Goal: Information Seeking & Learning: Learn about a topic

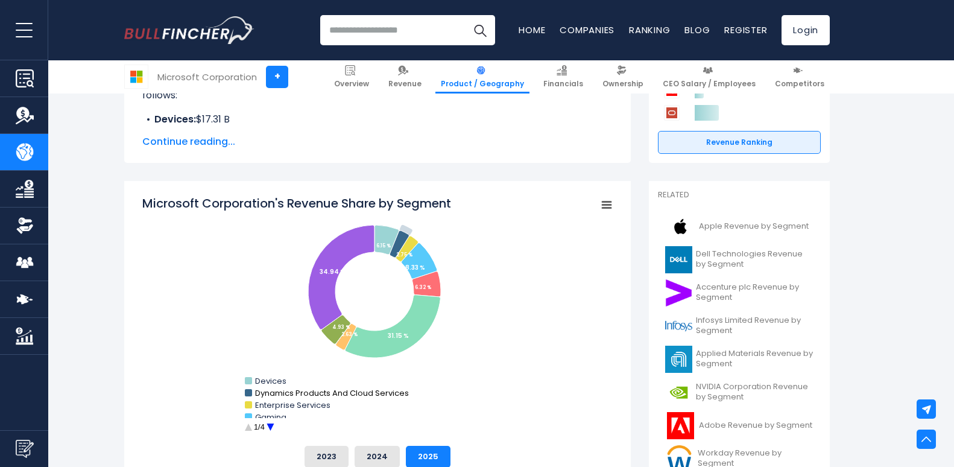
scroll to position [302, 0]
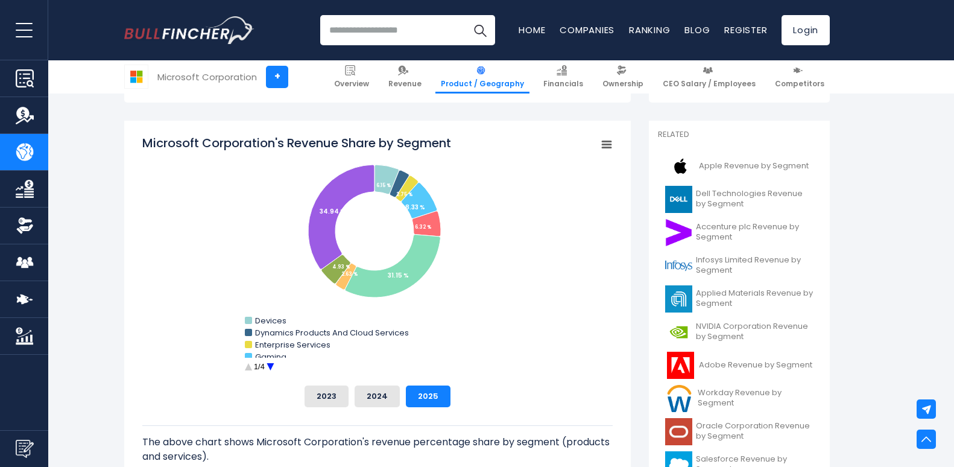
click at [268, 369] on circle "Microsoft Corporation's Revenue Share by Segment" at bounding box center [270, 367] width 19 height 19
click at [274, 370] on circle "Microsoft Corporation's Revenue Share by Segment" at bounding box center [270, 367] width 19 height 19
click at [381, 392] on button "2024" at bounding box center [377, 396] width 45 height 22
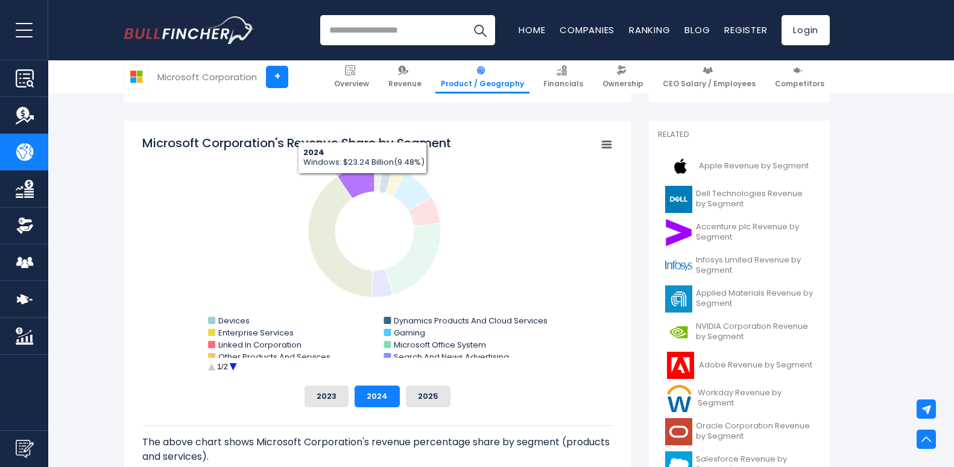
click at [355, 385] on button "2024" at bounding box center [377, 396] width 45 height 22
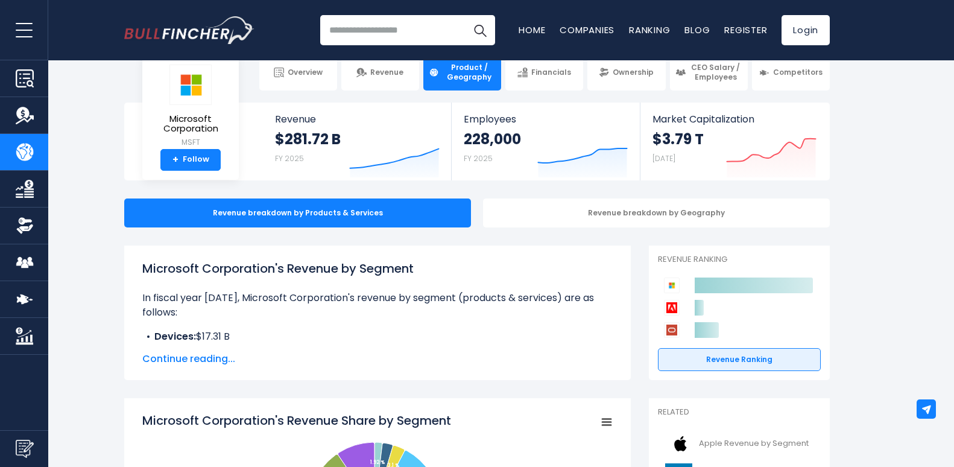
scroll to position [0, 0]
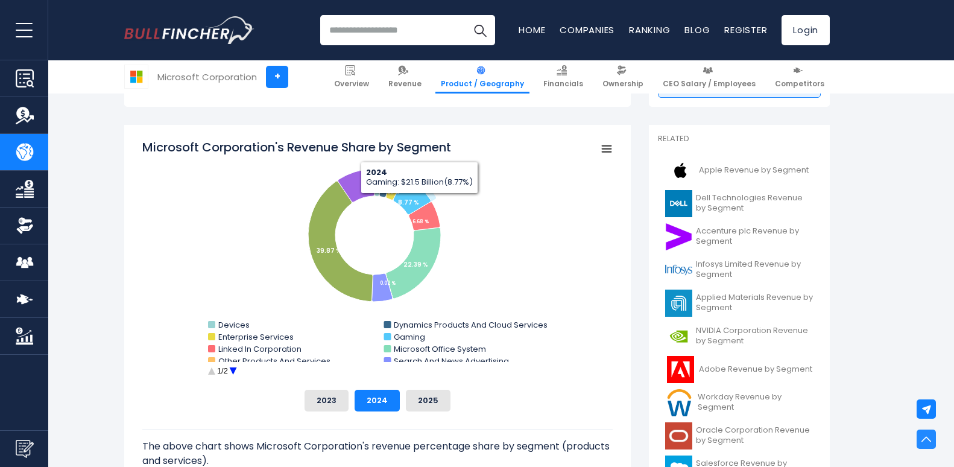
scroll to position [302, 0]
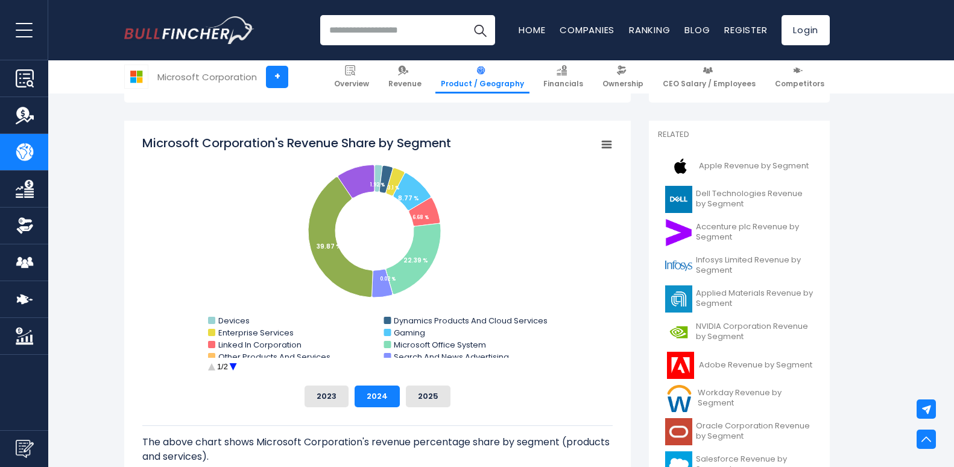
click at [229, 359] on circle "Microsoft Corporation's Revenue Share by Segment" at bounding box center [233, 367] width 19 height 19
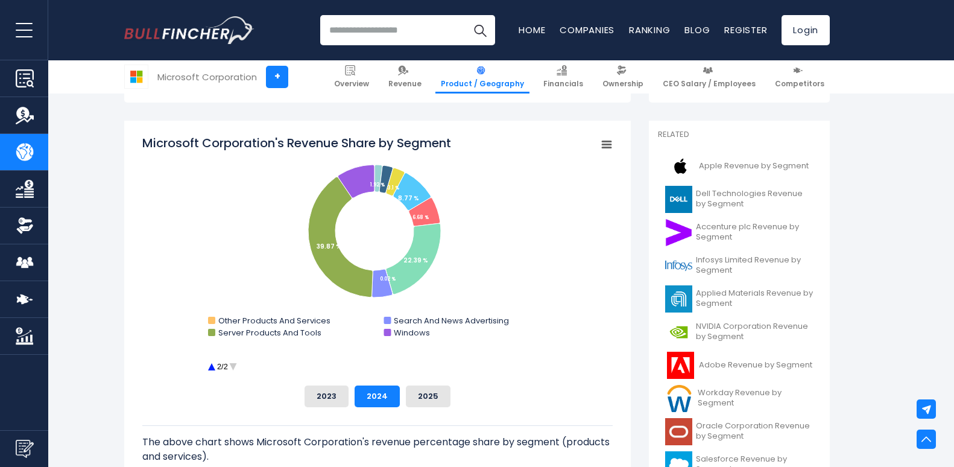
click at [212, 366] on circle "Microsoft Corporation's Revenue Share by Segment" at bounding box center [211, 367] width 19 height 19
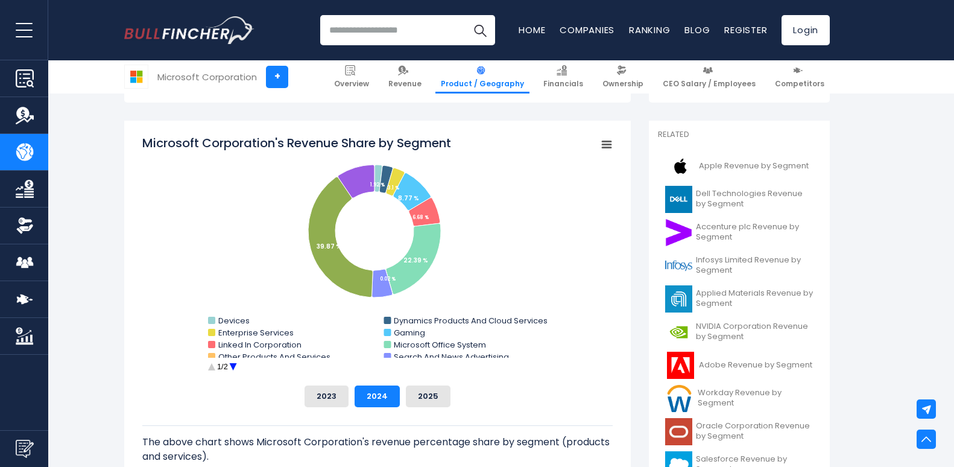
click at [212, 366] on circle "Microsoft Corporation's Revenue Share by Segment" at bounding box center [211, 367] width 19 height 19
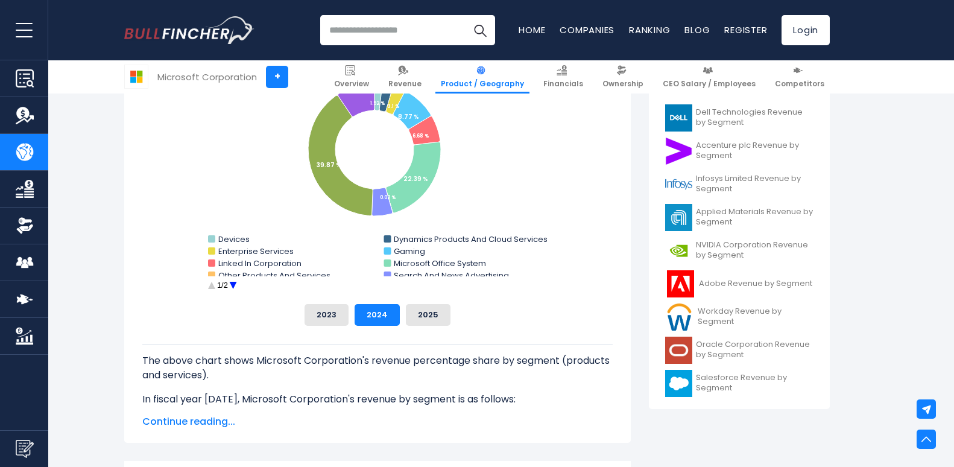
scroll to position [362, 0]
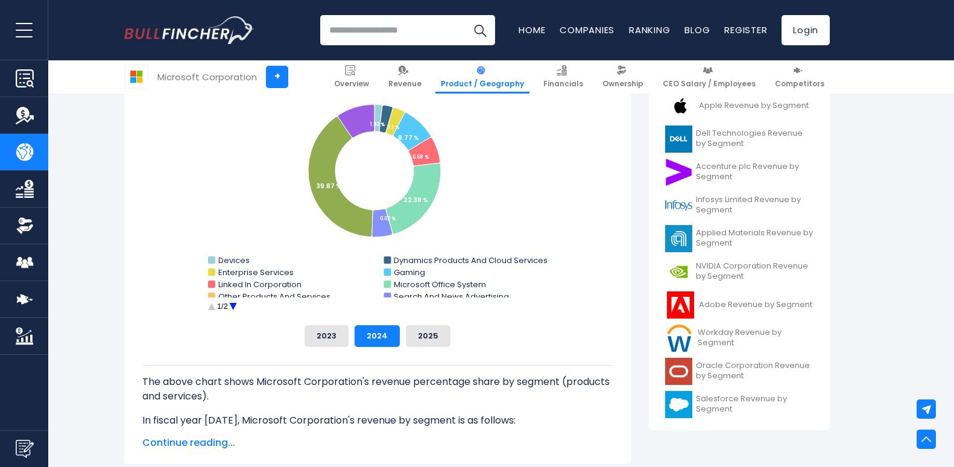
click at [233, 305] on circle "Microsoft Corporation's Revenue Share by Segment" at bounding box center [233, 306] width 19 height 19
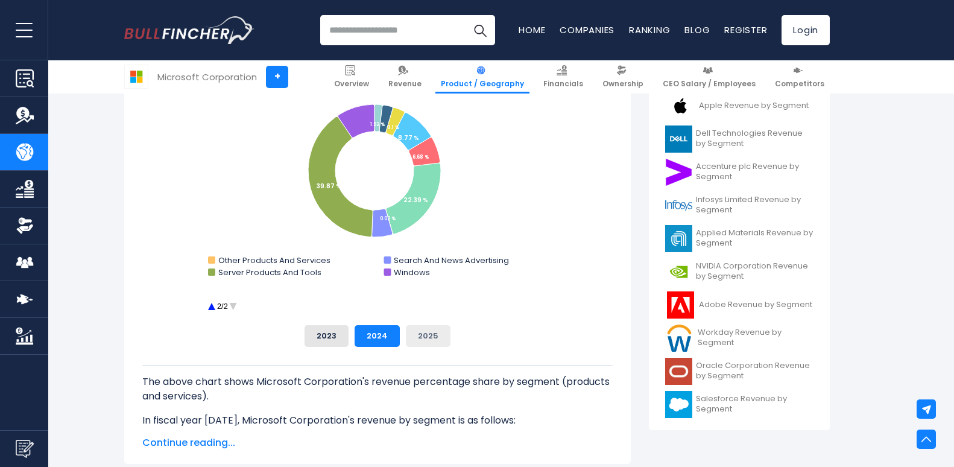
click at [410, 332] on button "2025" at bounding box center [428, 336] width 45 height 22
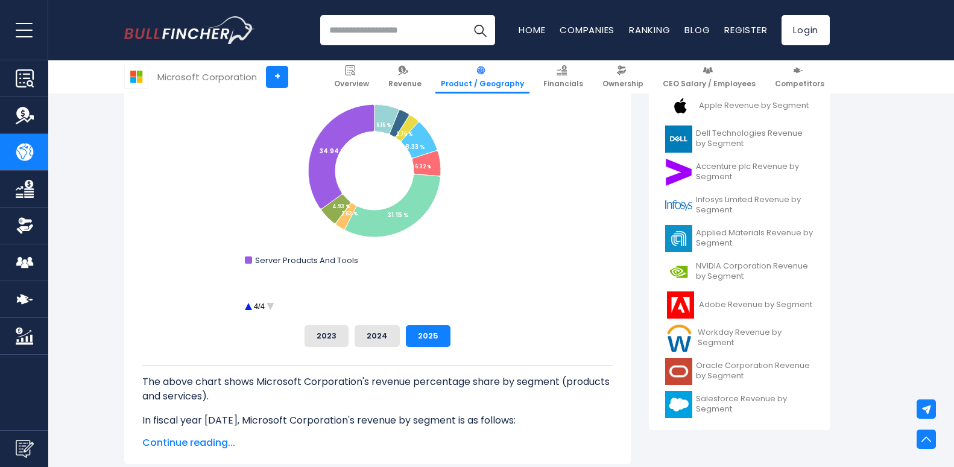
scroll to position [302, 0]
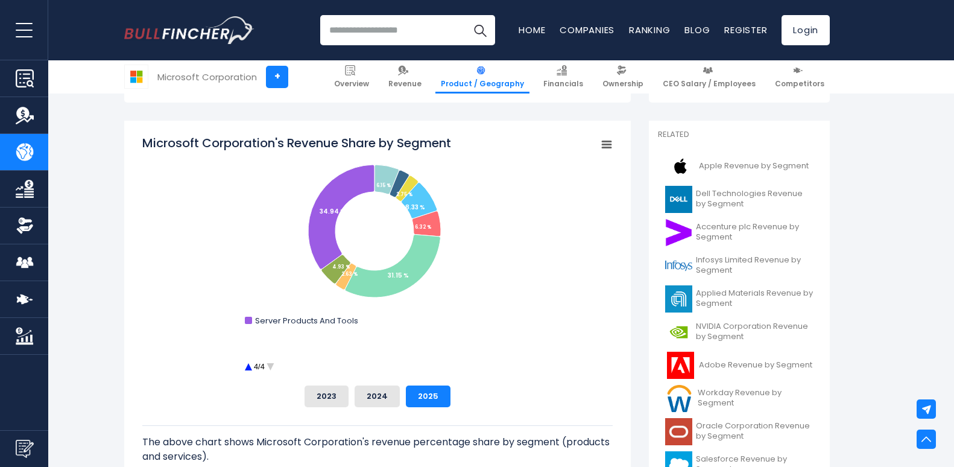
click at [254, 368] on text "4/4" at bounding box center [259, 366] width 11 height 9
click at [244, 367] on circle "Microsoft Corporation's Revenue Share by Segment" at bounding box center [248, 367] width 19 height 19
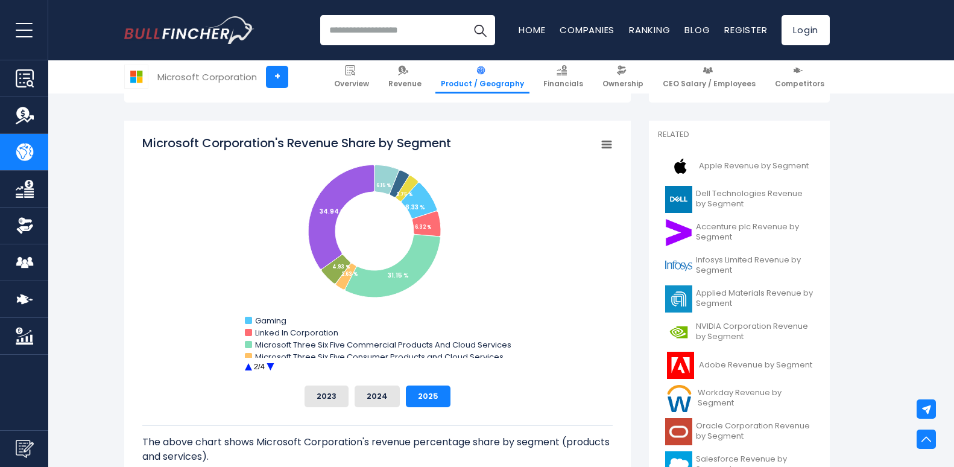
click at [272, 366] on circle "Microsoft Corporation's Revenue Share by Segment" at bounding box center [270, 367] width 19 height 19
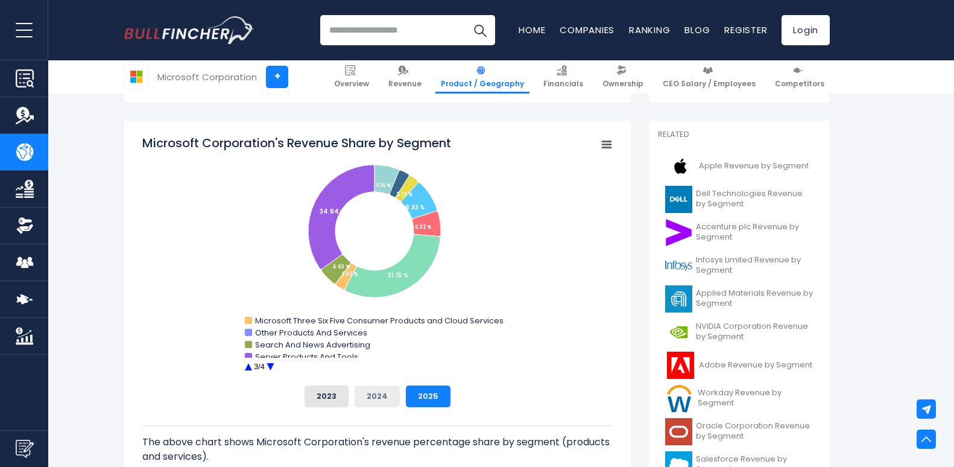
click at [385, 392] on button "2024" at bounding box center [377, 396] width 45 height 22
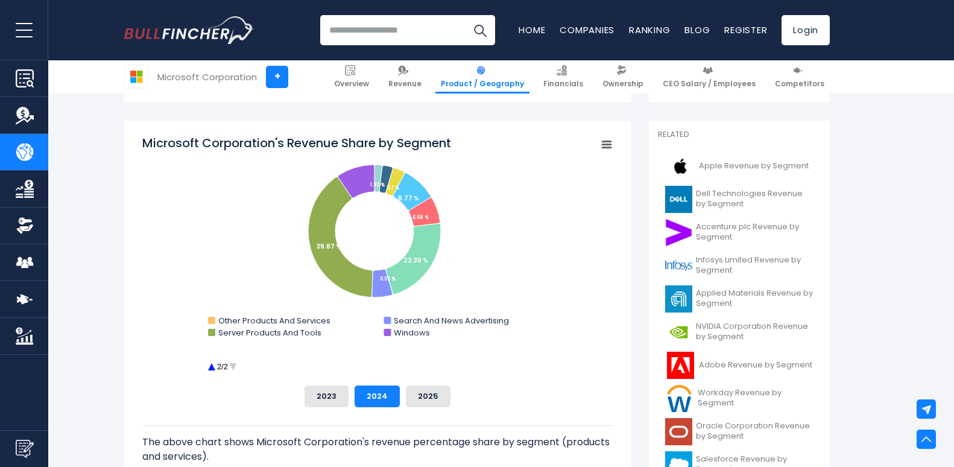
click at [204, 364] on circle "Microsoft Corporation's Revenue Share by Segment" at bounding box center [211, 367] width 19 height 19
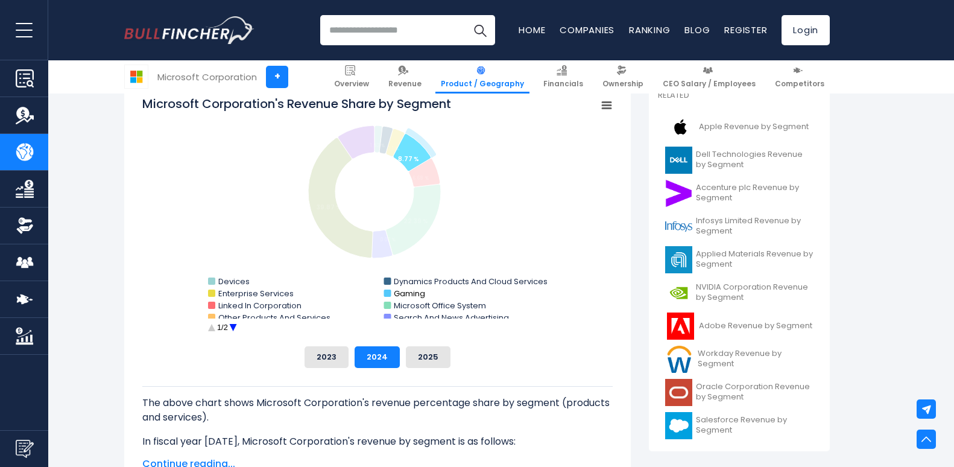
scroll to position [362, 0]
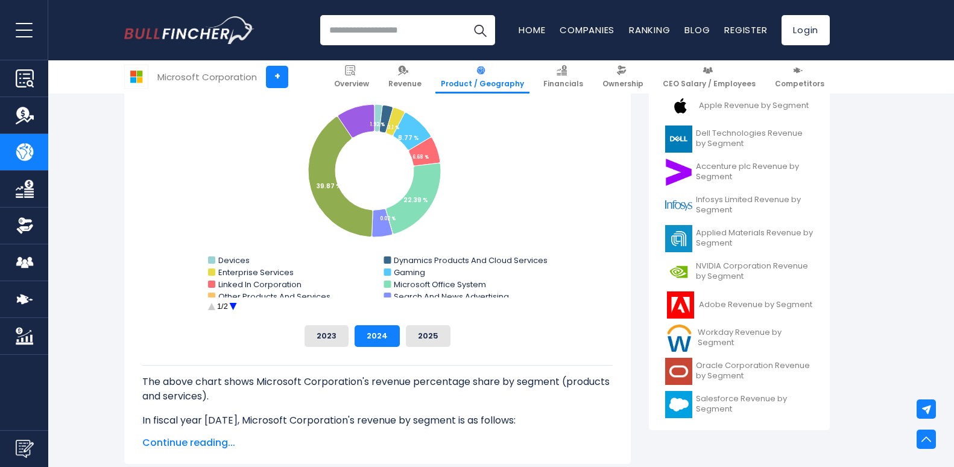
click at [236, 306] on circle "Microsoft Corporation's Revenue Share by Segment" at bounding box center [233, 306] width 19 height 19
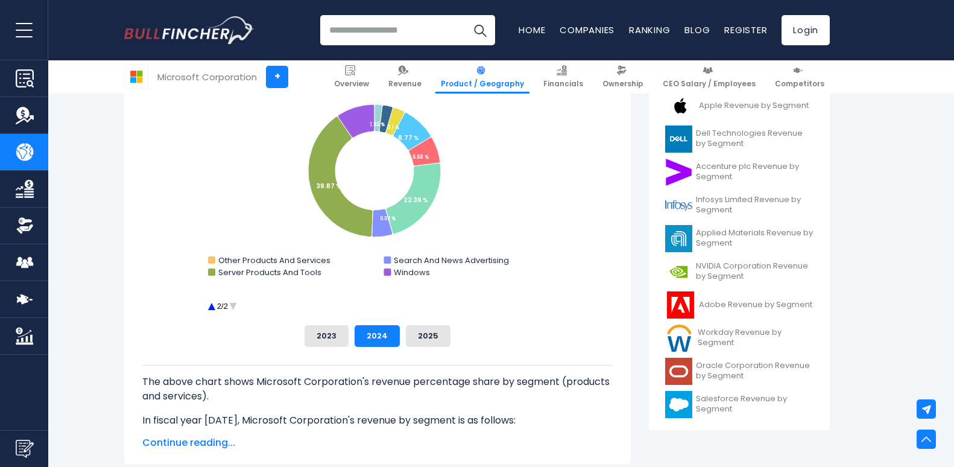
click at [218, 302] on text "2/2" at bounding box center [222, 306] width 11 height 9
click at [213, 306] on circle "Microsoft Corporation's Revenue Share by Segment" at bounding box center [211, 306] width 19 height 19
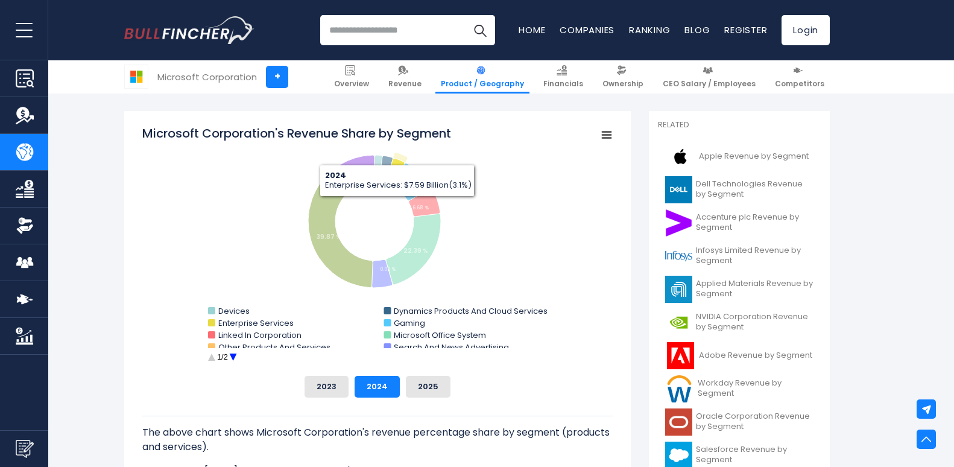
scroll to position [241, 0]
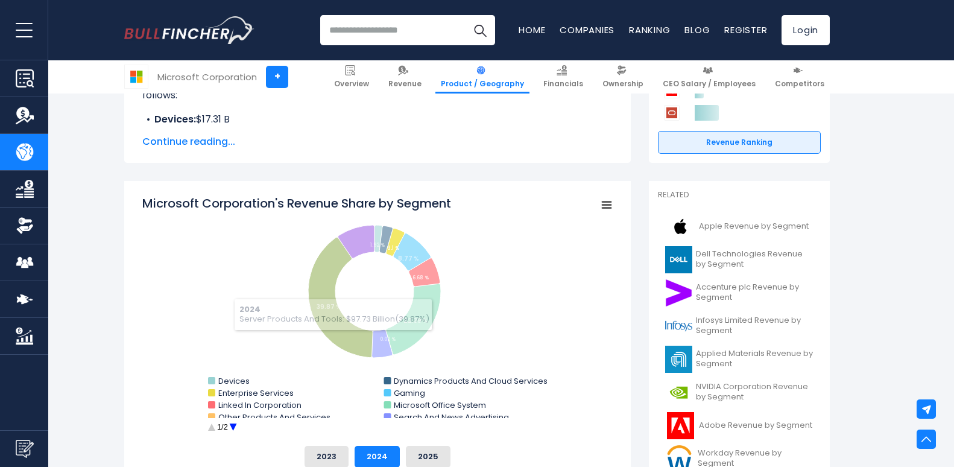
click at [230, 425] on circle "Microsoft Corporation's Revenue Share by Segment" at bounding box center [233, 427] width 19 height 19
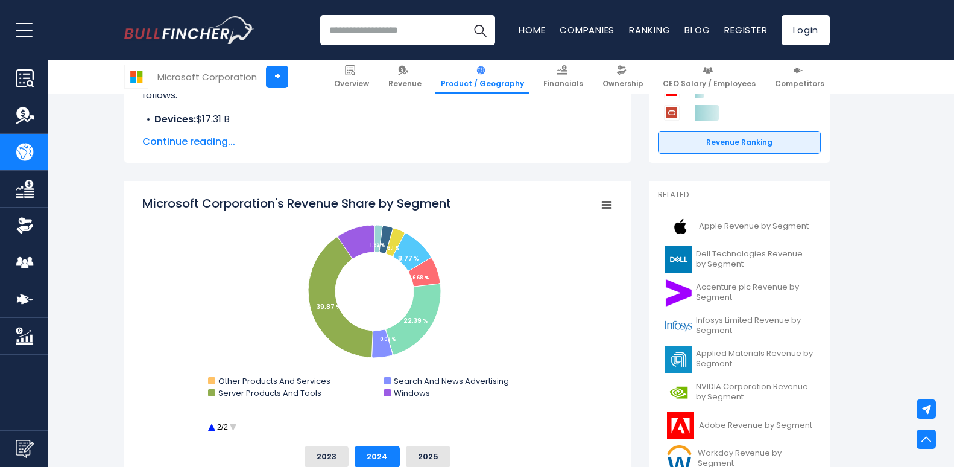
click at [212, 425] on circle "Microsoft Corporation's Revenue Share by Segment" at bounding box center [211, 427] width 19 height 19
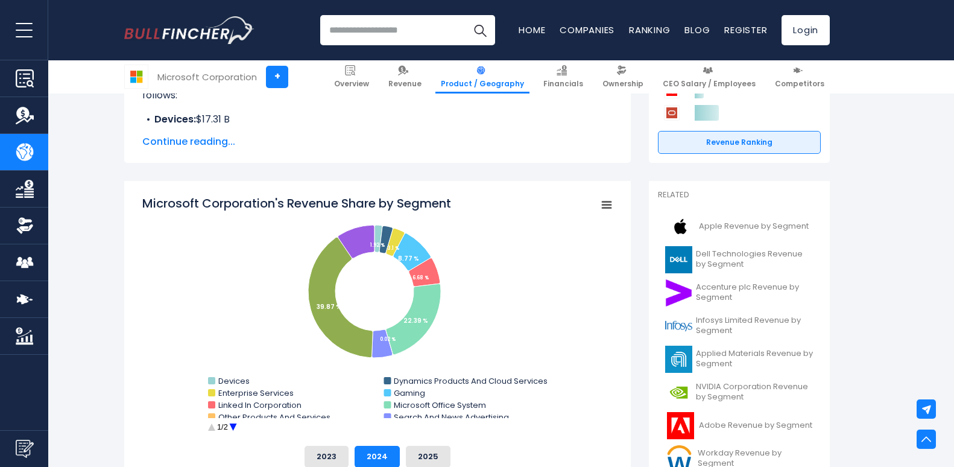
click at [232, 425] on circle "Microsoft Corporation's Revenue Share by Segment" at bounding box center [233, 427] width 19 height 19
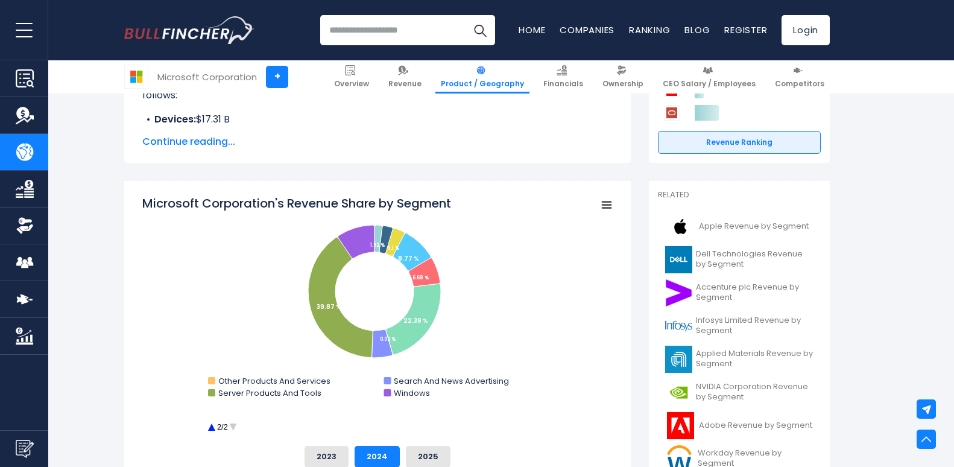
click at [206, 427] on circle "Microsoft Corporation's Revenue Share by Segment" at bounding box center [211, 427] width 19 height 19
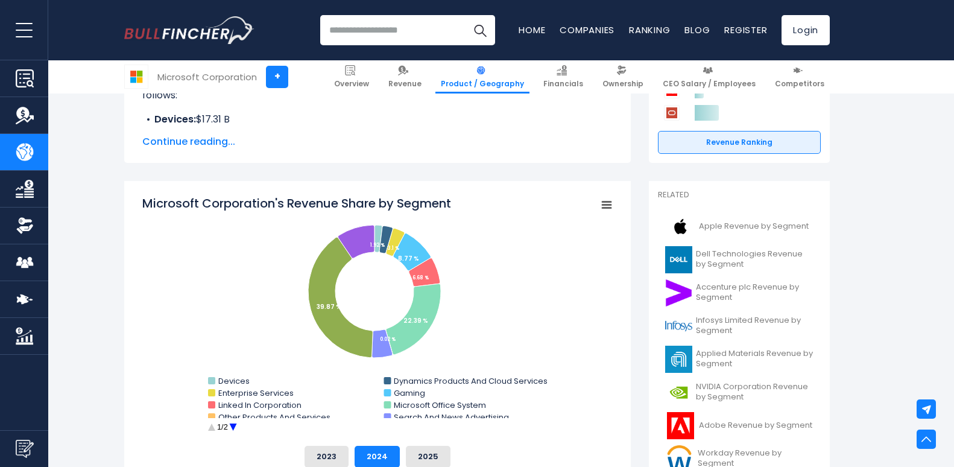
click at [208, 428] on circle "Microsoft Corporation's Revenue Share by Segment" at bounding box center [211, 427] width 19 height 19
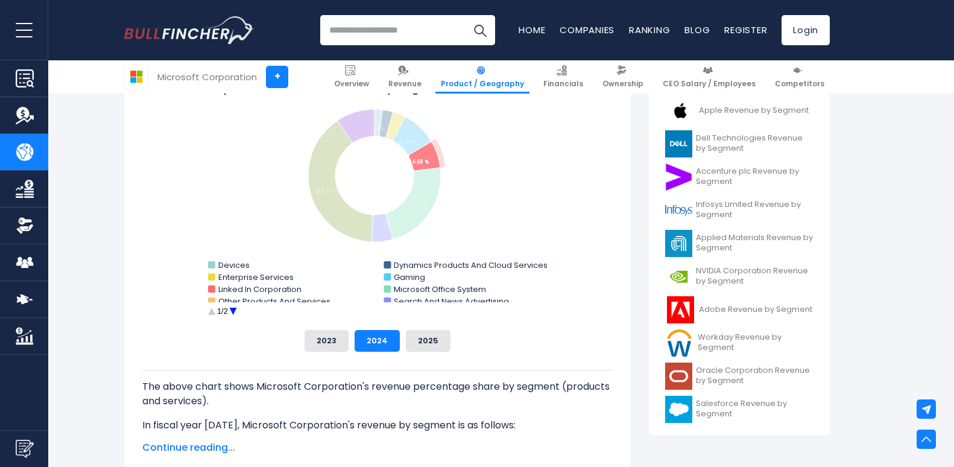
scroll to position [362, 0]
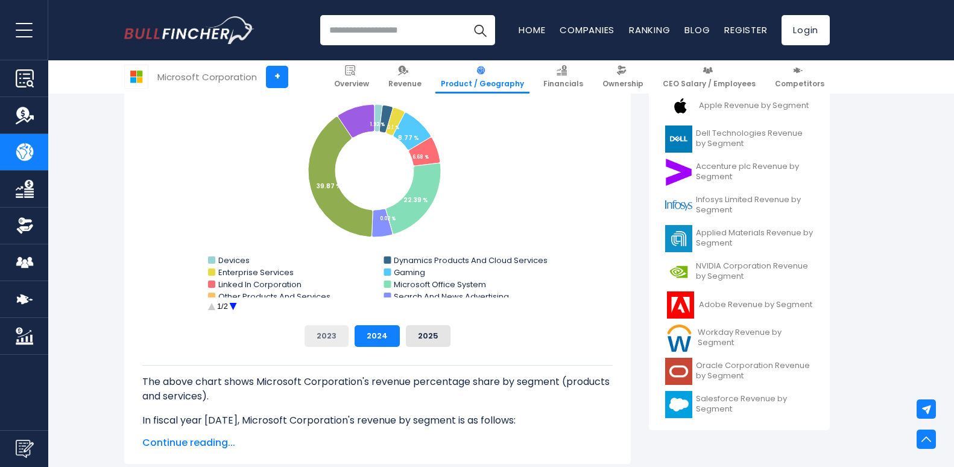
click at [322, 341] on button "2023" at bounding box center [327, 336] width 44 height 22
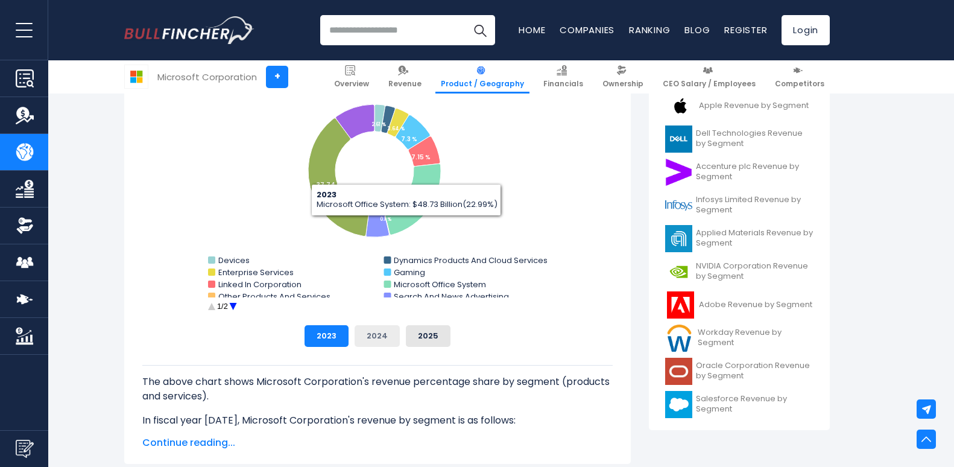
click at [378, 342] on button "2024" at bounding box center [377, 336] width 45 height 22
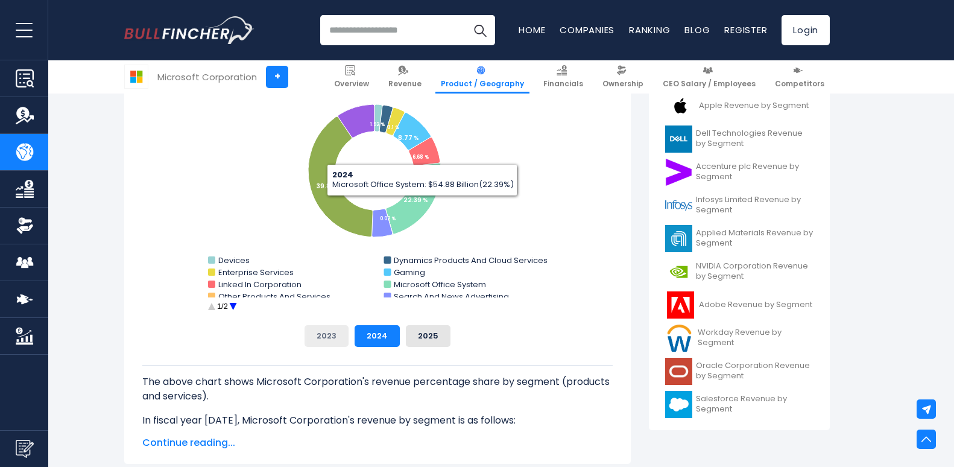
click at [311, 334] on button "2023" at bounding box center [327, 336] width 44 height 22
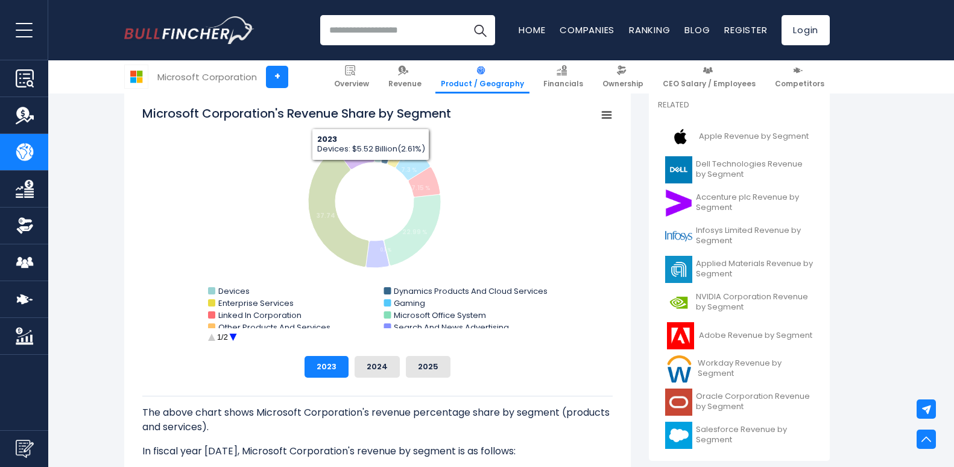
scroll to position [302, 0]
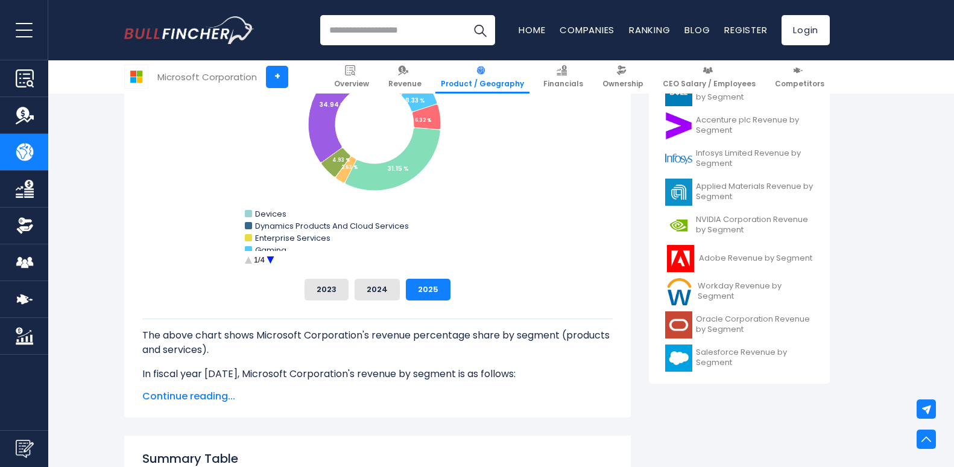
scroll to position [1225, 0]
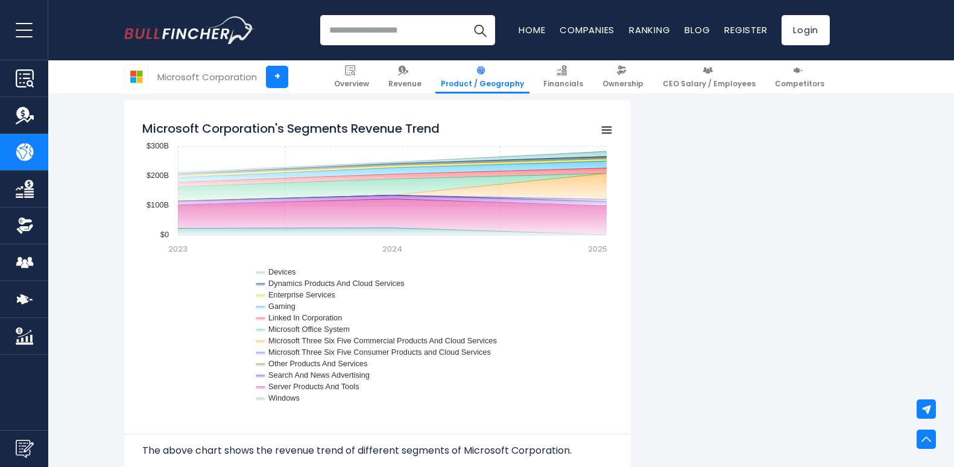
drag, startPoint x: 121, startPoint y: 33, endPoint x: 140, endPoint y: 25, distance: 20.6
